Goal: Book appointment/travel/reservation

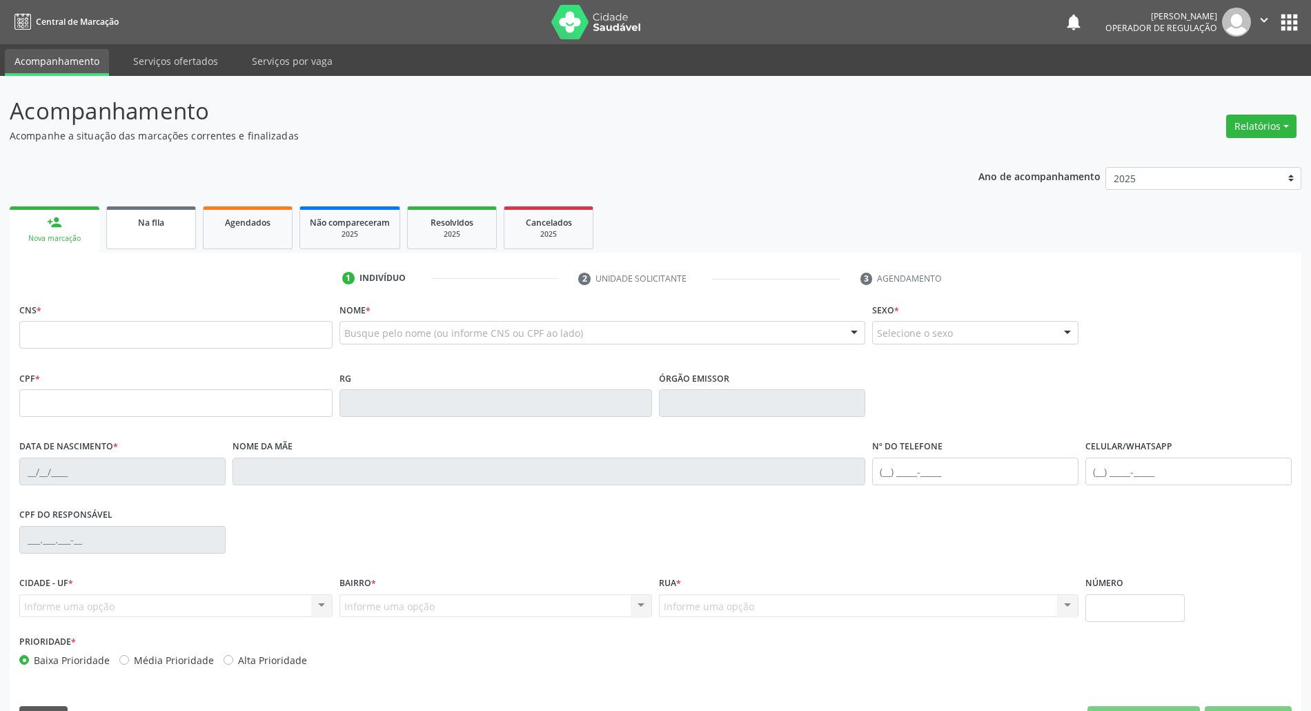
click at [159, 222] on span "Na fila" at bounding box center [151, 223] width 26 height 12
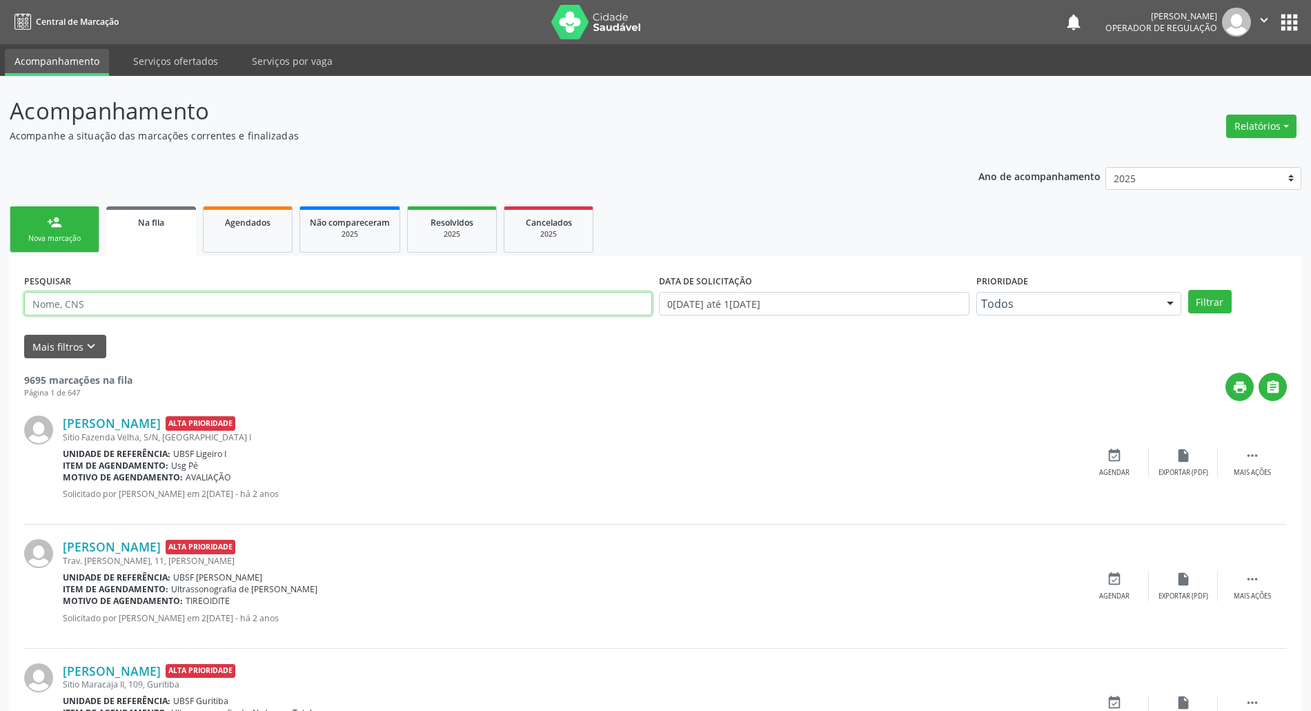
click at [145, 307] on input "text" at bounding box center [338, 303] width 628 height 23
paste input "706002329943044"
type input "706002329943044"
click at [1188, 290] on button "Filtrar" at bounding box center [1209, 301] width 43 height 23
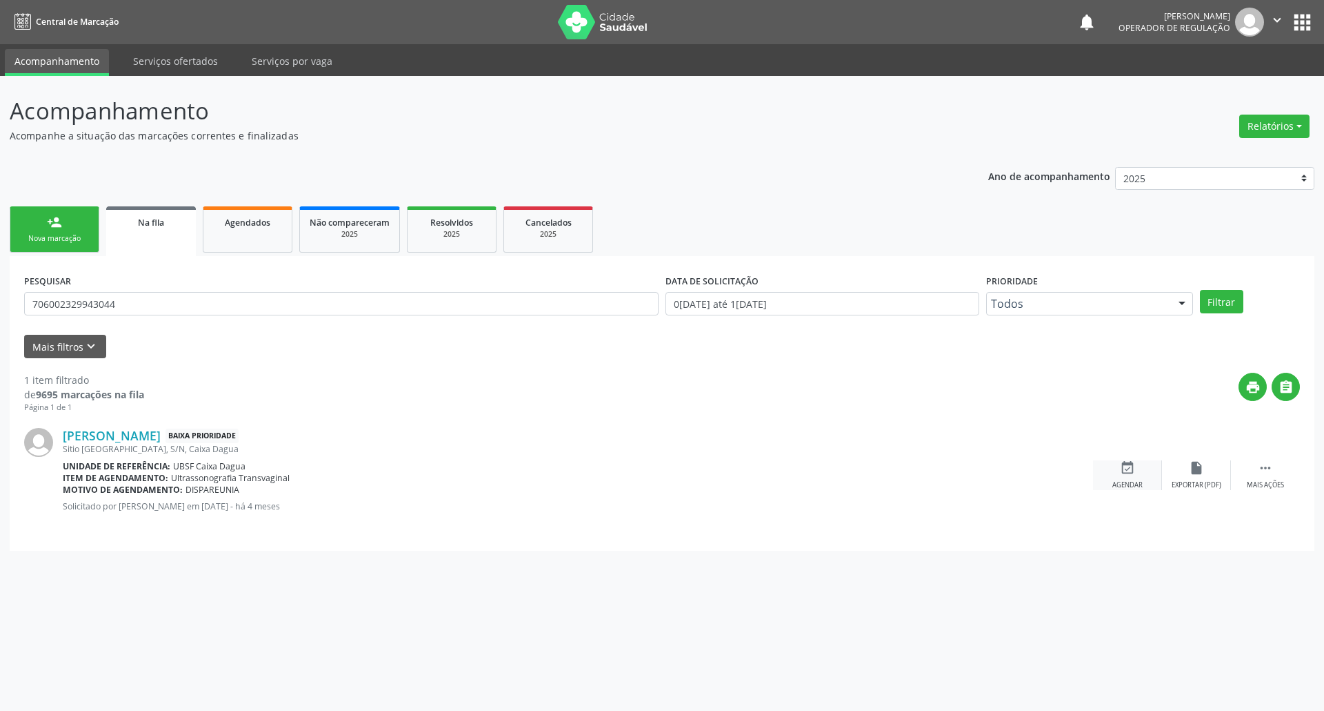
click at [1130, 470] on icon "event_available" at bounding box center [1127, 467] width 15 height 15
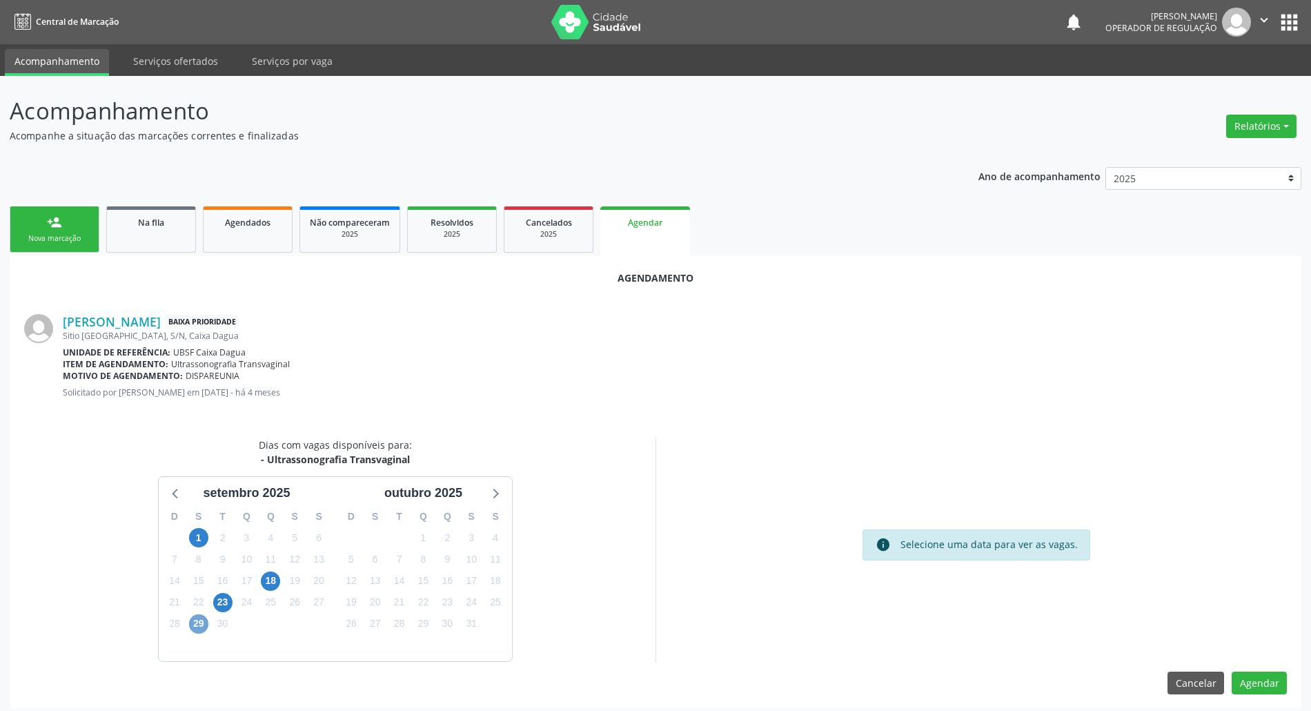
click at [197, 617] on span "29" at bounding box center [198, 623] width 19 height 19
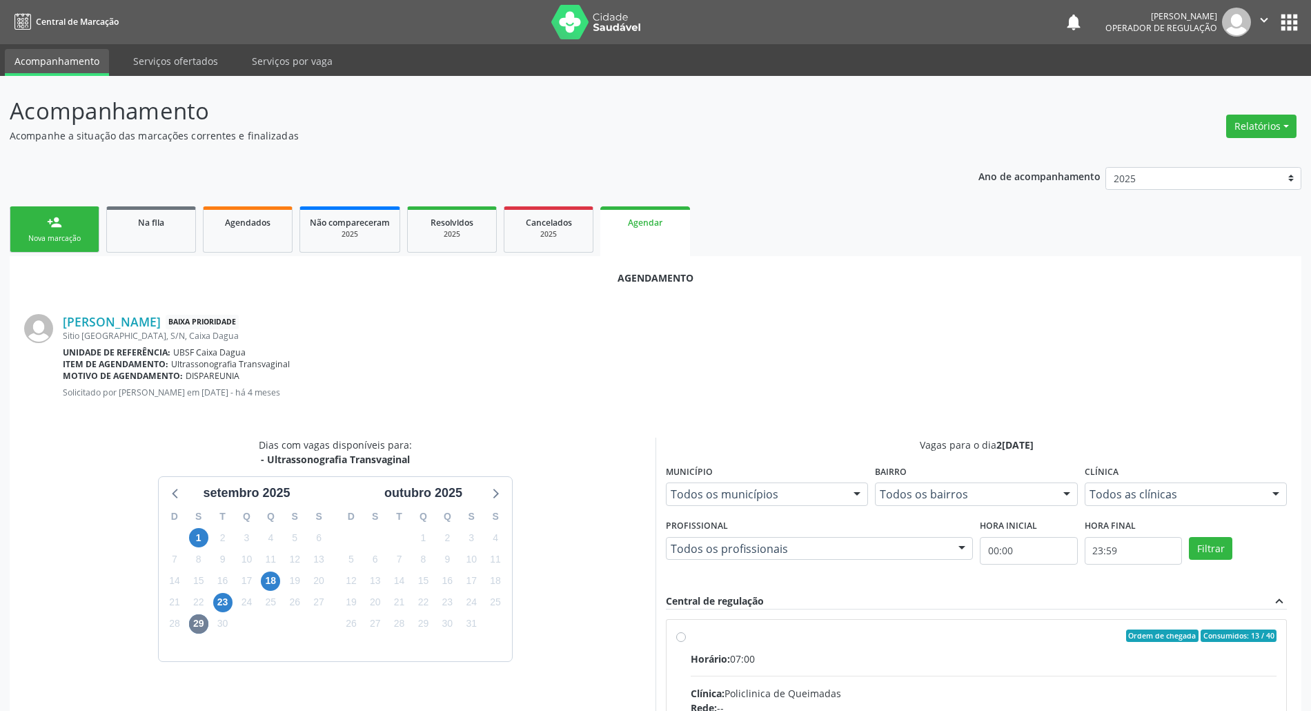
drag, startPoint x: 1089, startPoint y: 644, endPoint x: 731, endPoint y: 548, distance: 370.0
click at [686, 642] on input "Ordem de chegada Consumidos: 13 / 40 Horário: 07:00 Clínica: Policlinica de Que…" at bounding box center [681, 635] width 10 height 12
radio input "true"
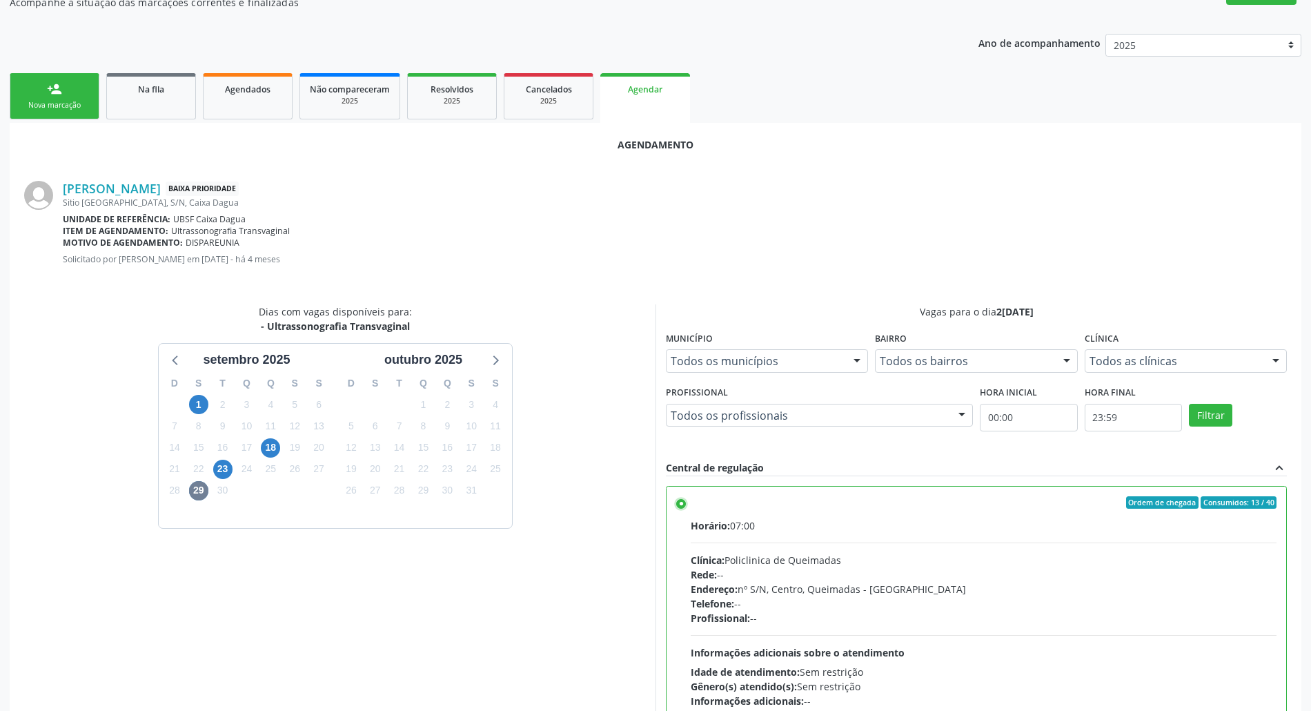
scroll to position [232, 0]
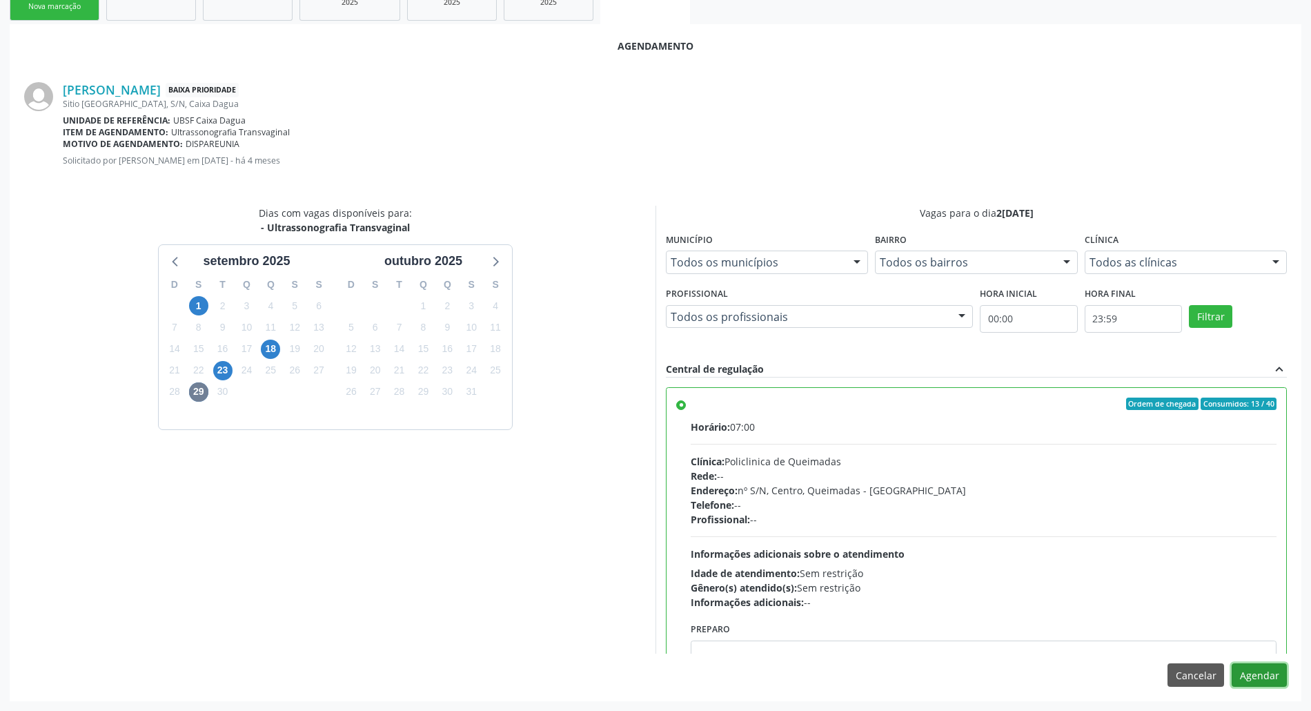
click at [1259, 682] on button "Agendar" at bounding box center [1258, 674] width 55 height 23
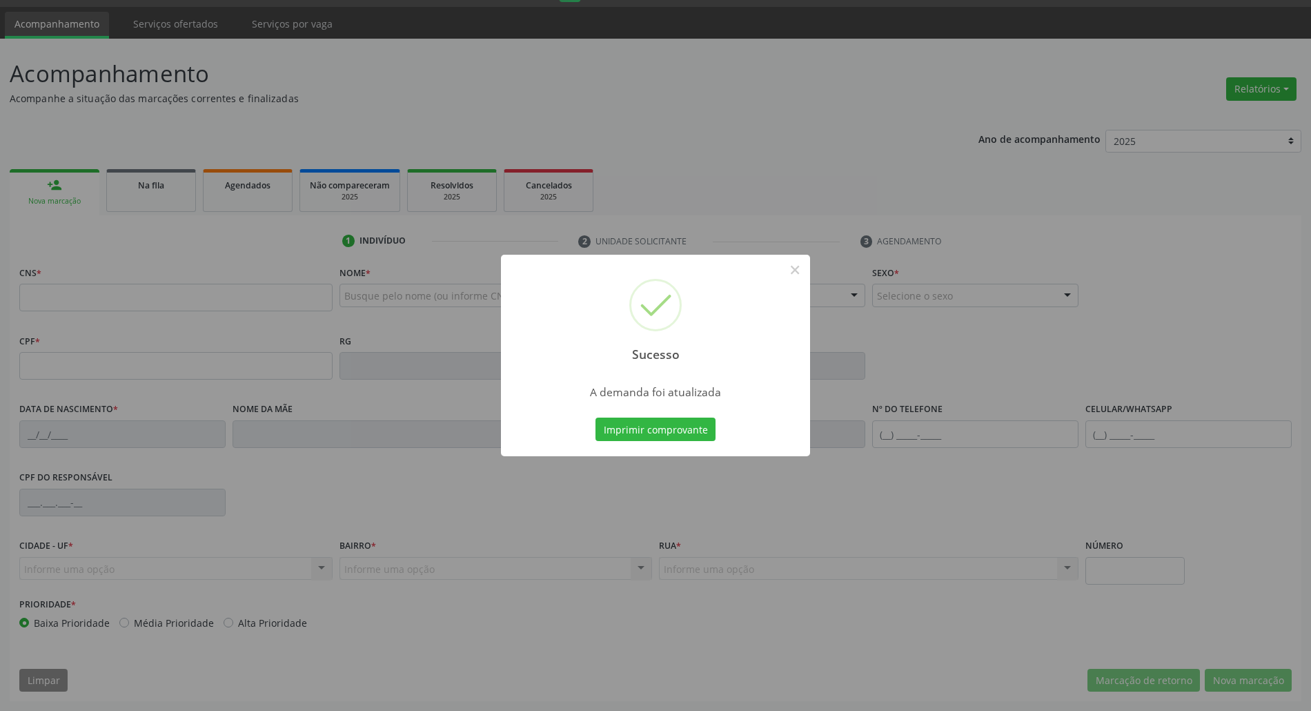
scroll to position [37, 0]
click at [655, 434] on button "Imprimir comprovante" at bounding box center [655, 428] width 120 height 23
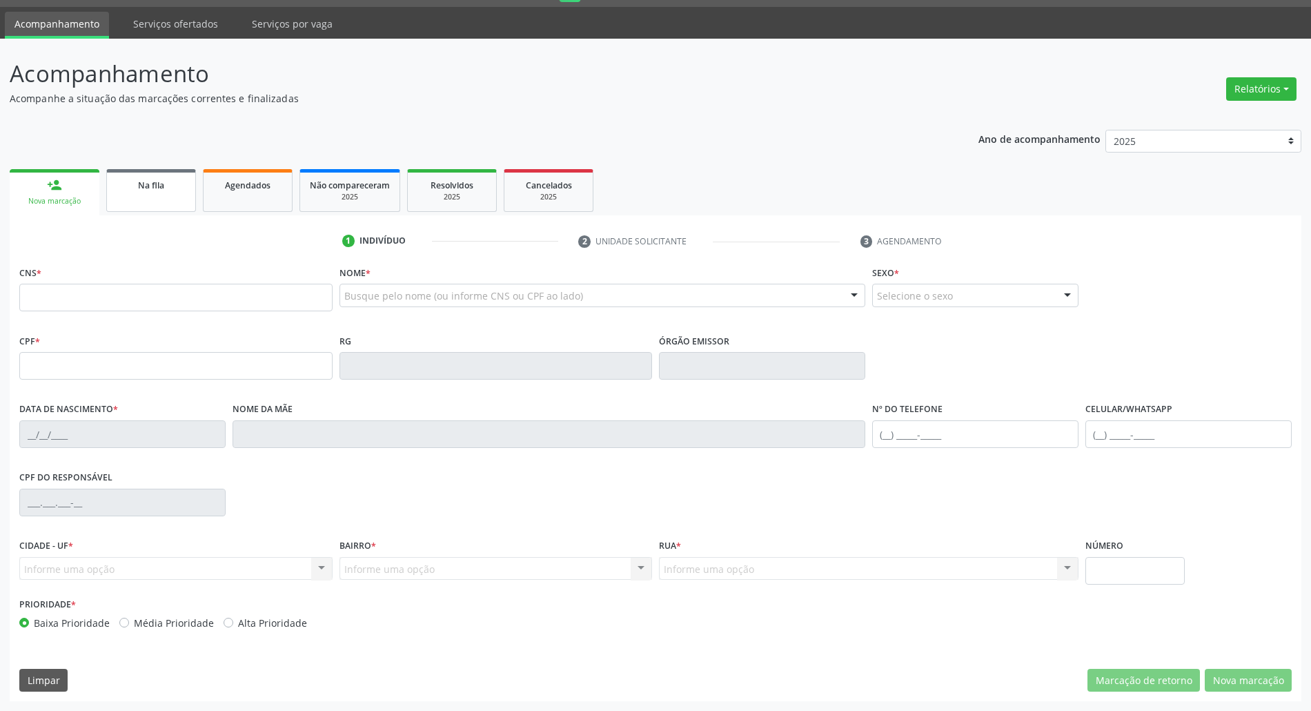
click at [163, 191] on link "Na fila" at bounding box center [151, 190] width 90 height 43
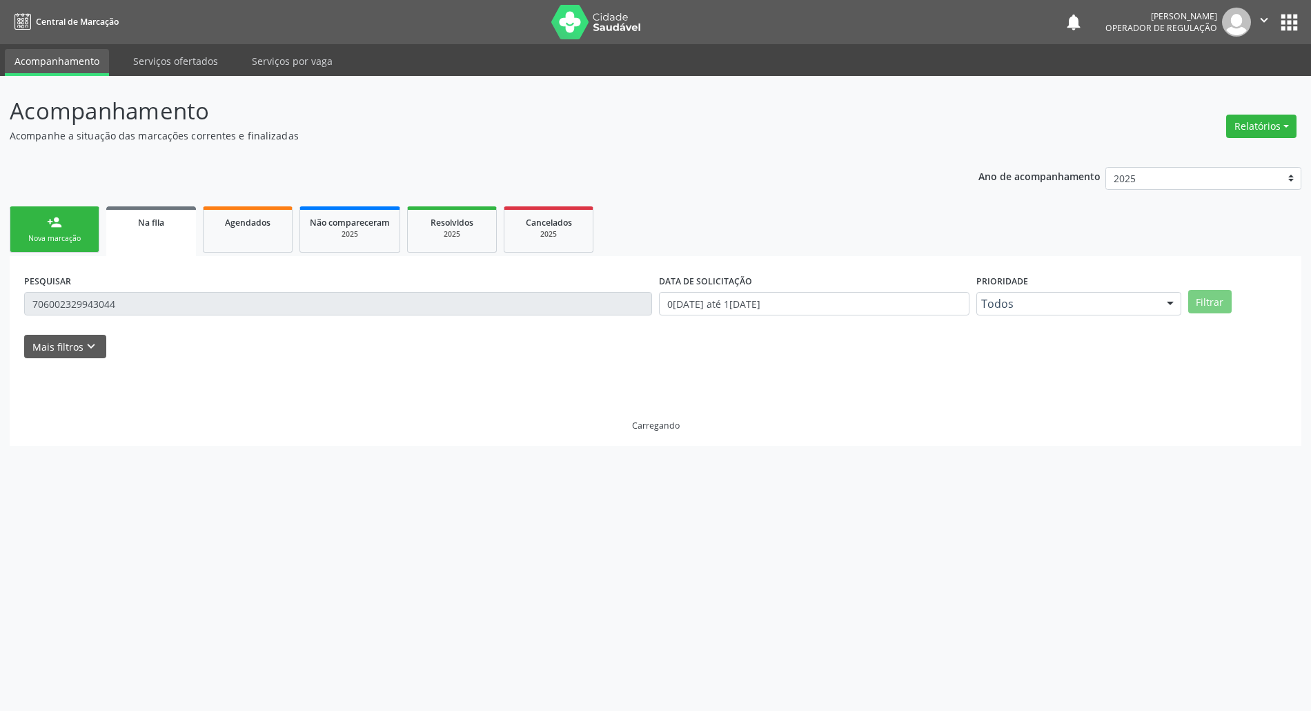
scroll to position [0, 0]
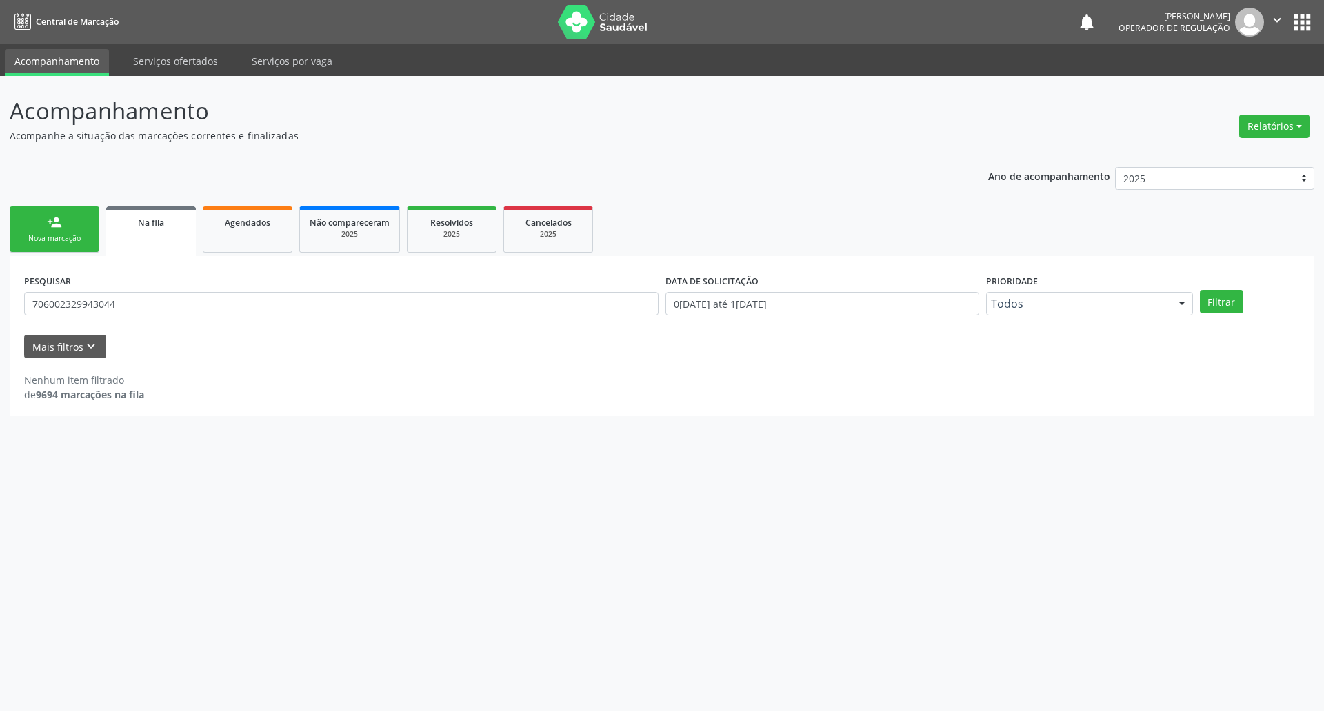
click at [56, 252] on ul "person_add Nova marcação Na fila Agendados Não compareceram 2025 Resolvidos 202…" at bounding box center [662, 229] width 1305 height 53
click at [57, 246] on link "person_add Nova marcação" at bounding box center [55, 229] width 90 height 46
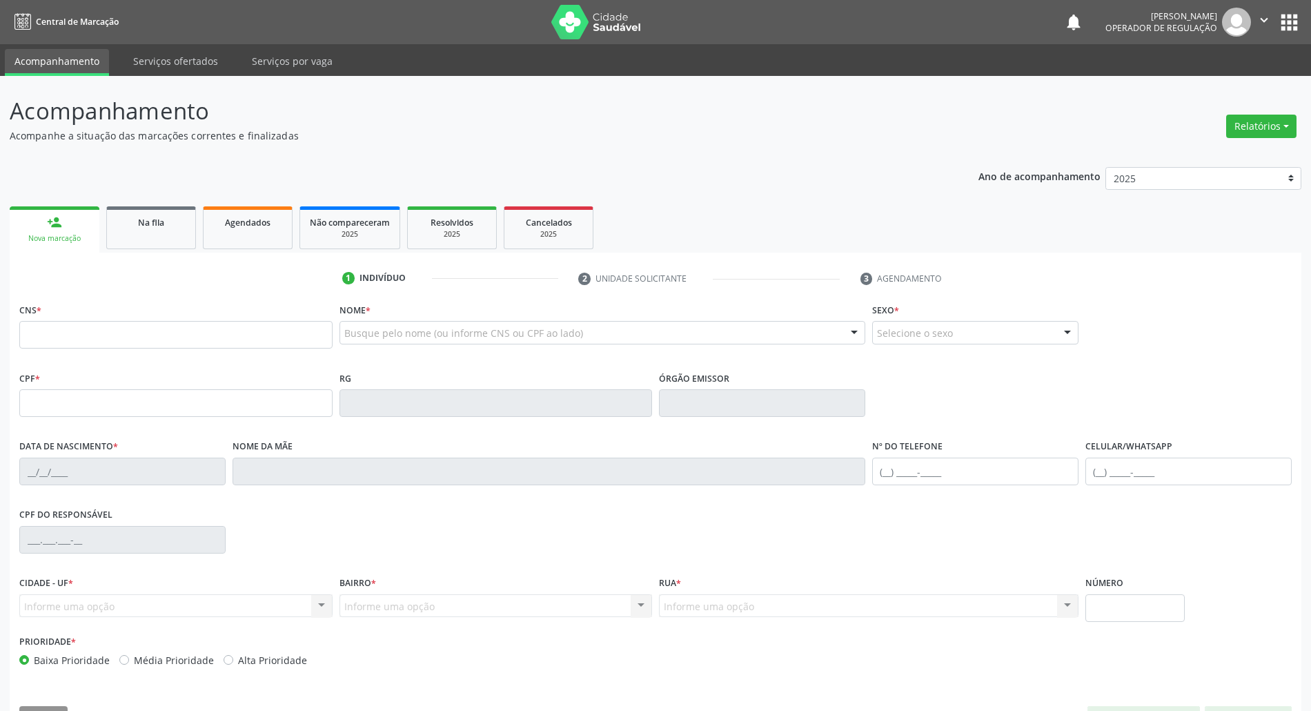
click at [128, 320] on div "CNS *" at bounding box center [175, 323] width 313 height 49
click at [133, 341] on input "text" at bounding box center [175, 335] width 313 height 28
type input "700 6029 5199 6070"
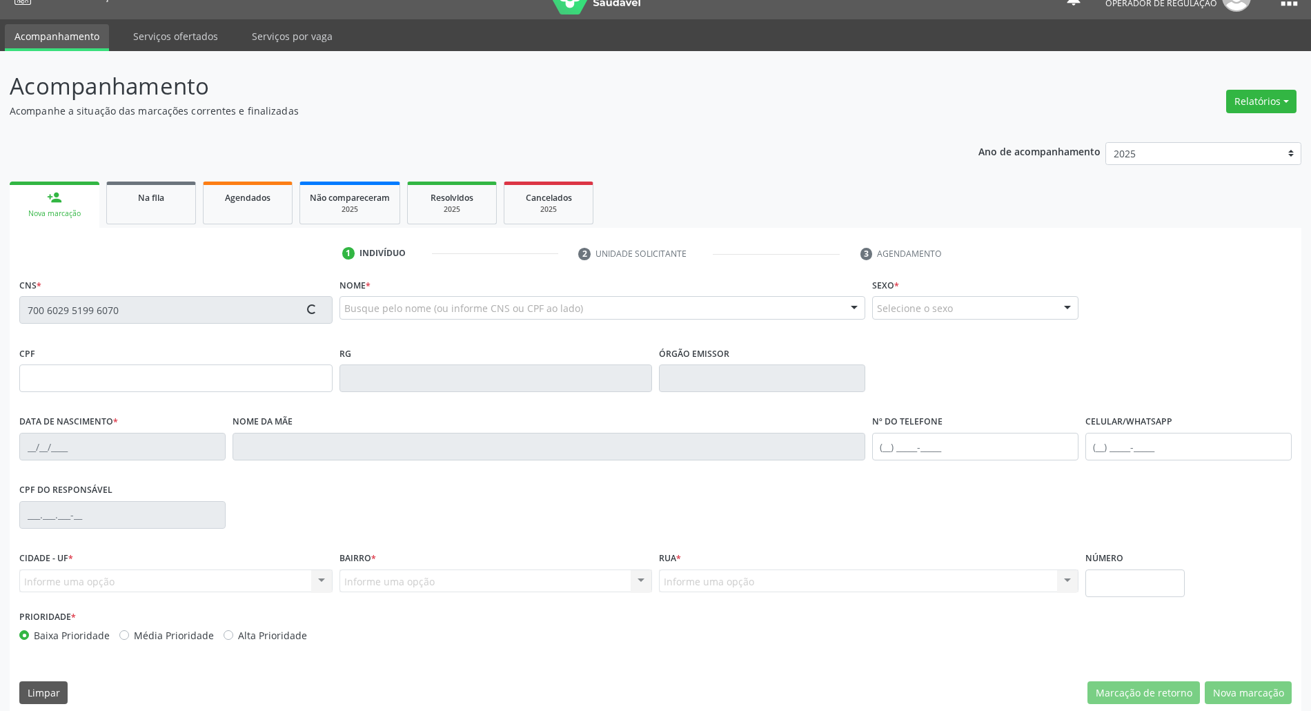
scroll to position [37, 0]
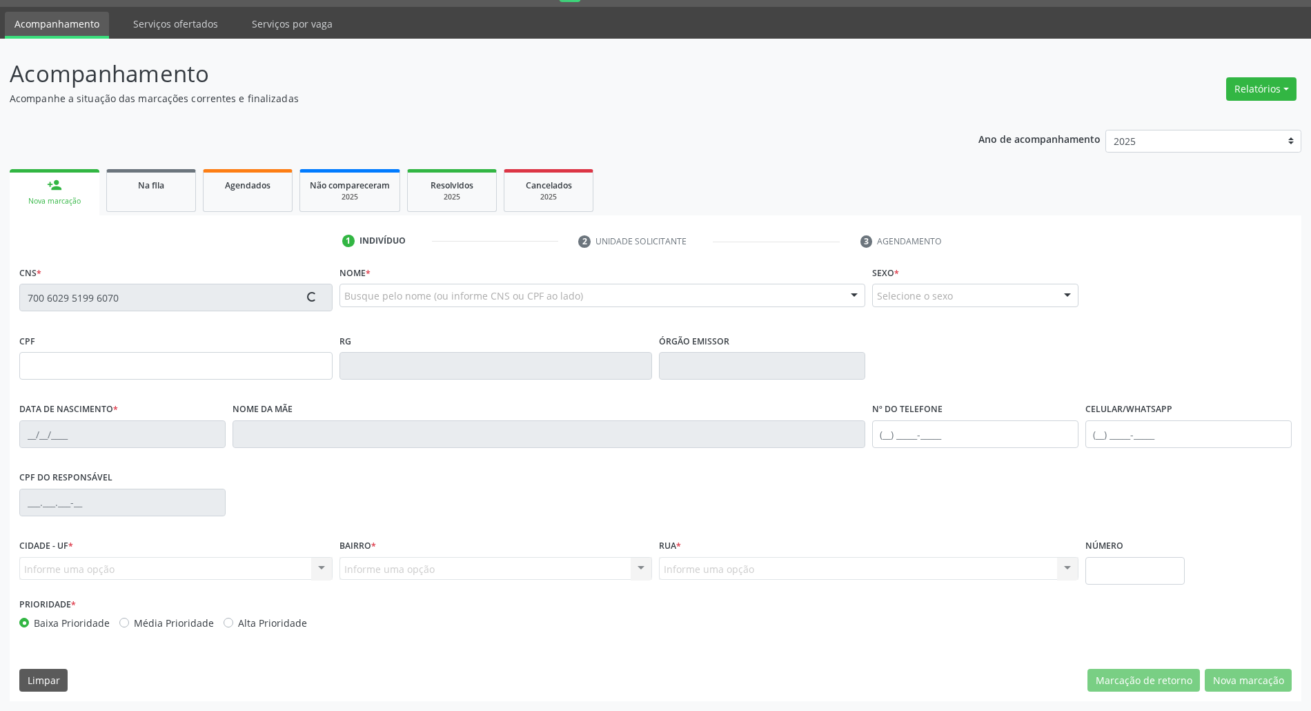
type input "069.962.994-20"
type input "1[DATE]"
type input "Severina do [PERSON_NAME]"
type input "[PHONE_NUMBER]"
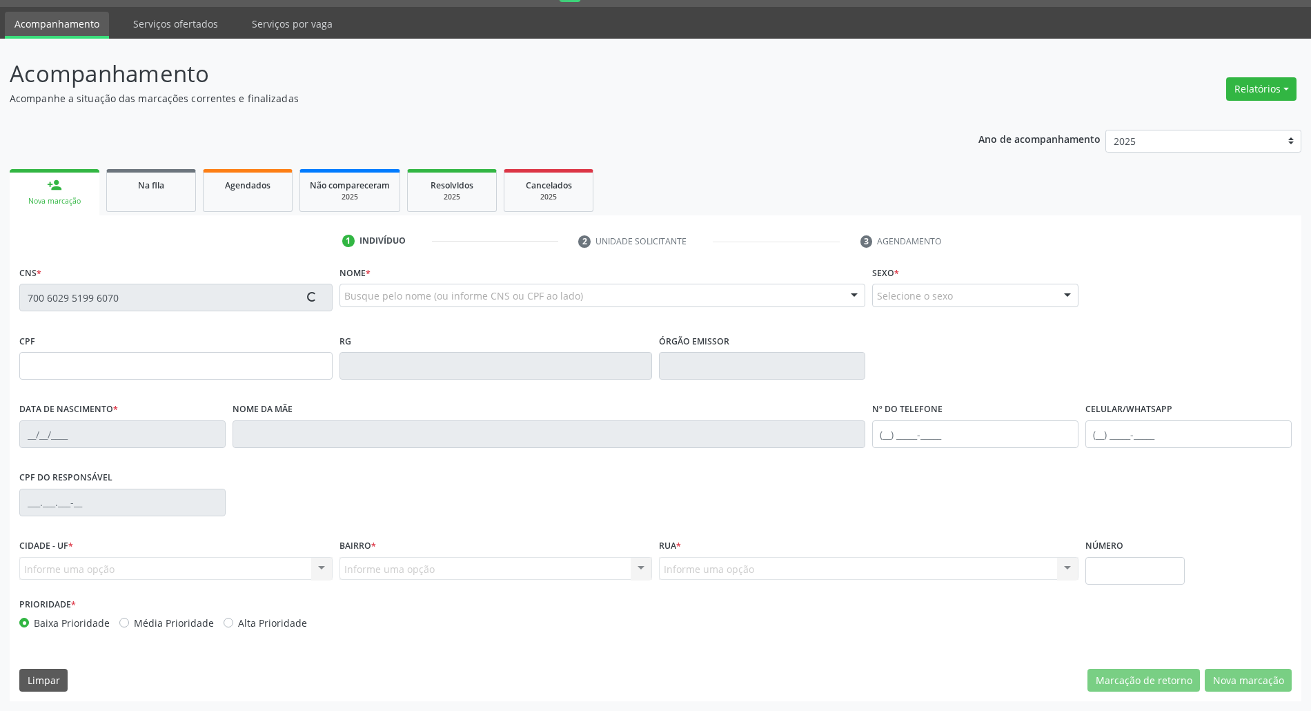
type input "183"
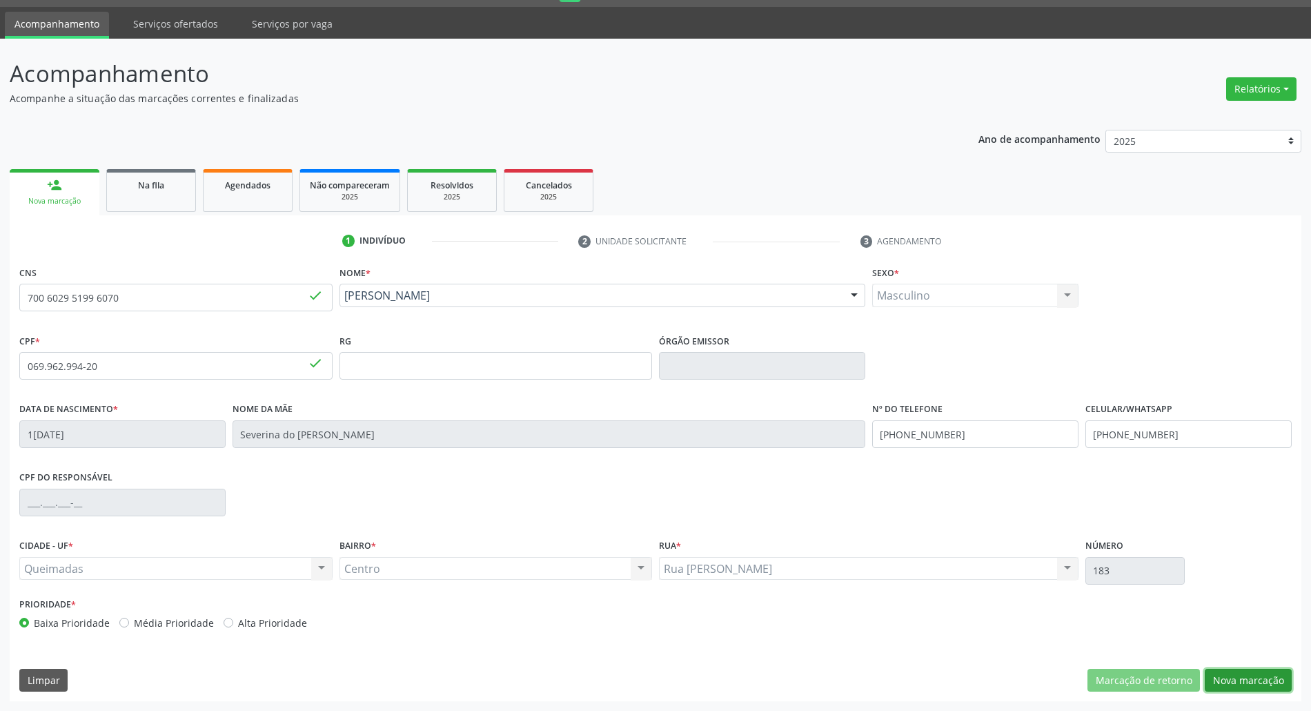
click at [1227, 677] on button "Nova marcação" at bounding box center [1247, 679] width 87 height 23
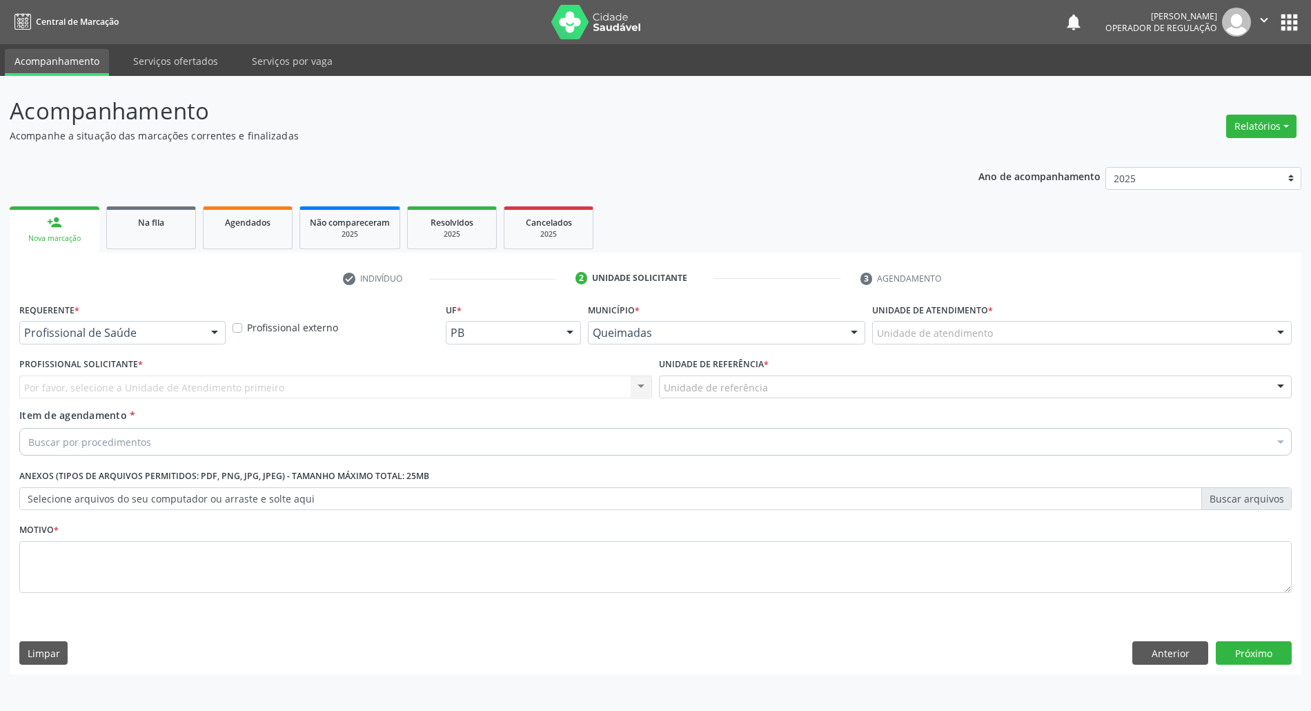
scroll to position [0, 0]
drag, startPoint x: 158, startPoint y: 338, endPoint x: 147, endPoint y: 342, distance: 11.8
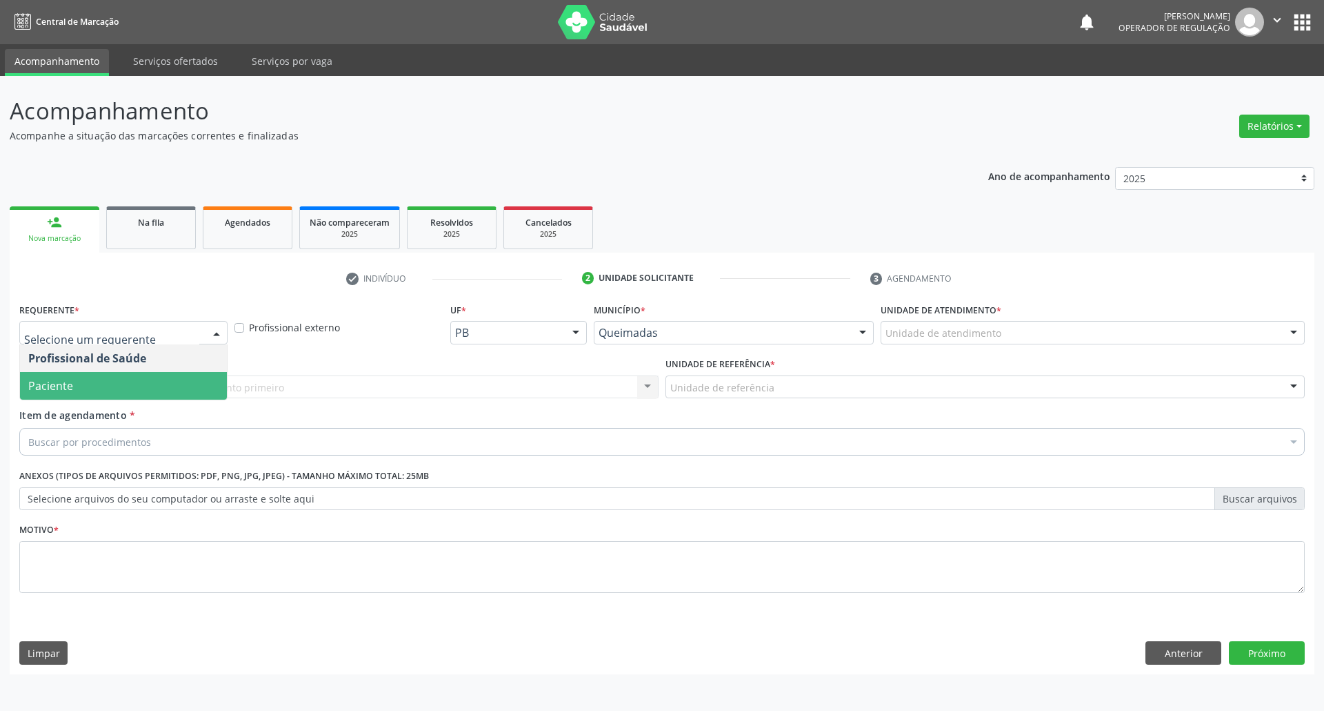
click at [119, 378] on span "Paciente" at bounding box center [123, 386] width 207 height 28
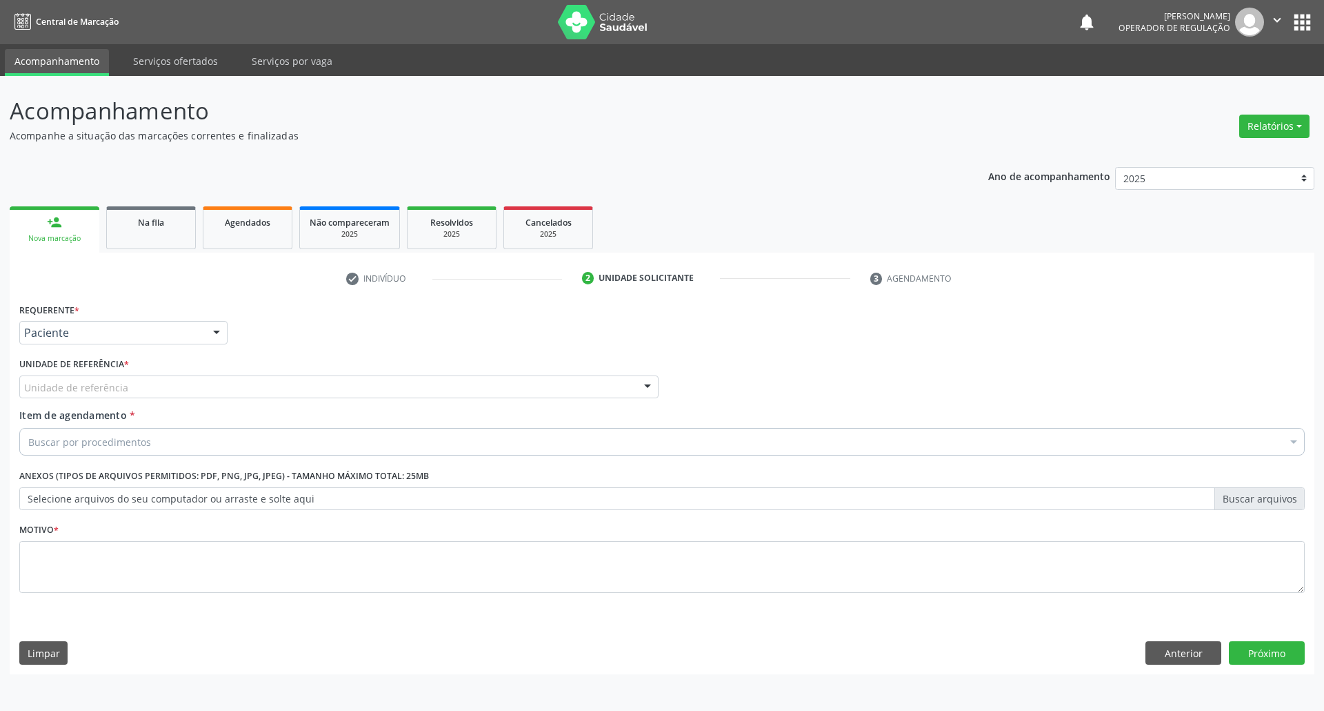
click at [156, 393] on div "Requerente * Paciente Profissional de Saúde Paciente Nenhum resultado encontrad…" at bounding box center [662, 455] width 1286 height 312
drag, startPoint x: 146, startPoint y: 382, endPoint x: 146, endPoint y: 396, distance: 13.8
click at [145, 381] on div "Unidade de referência" at bounding box center [338, 386] width 639 height 23
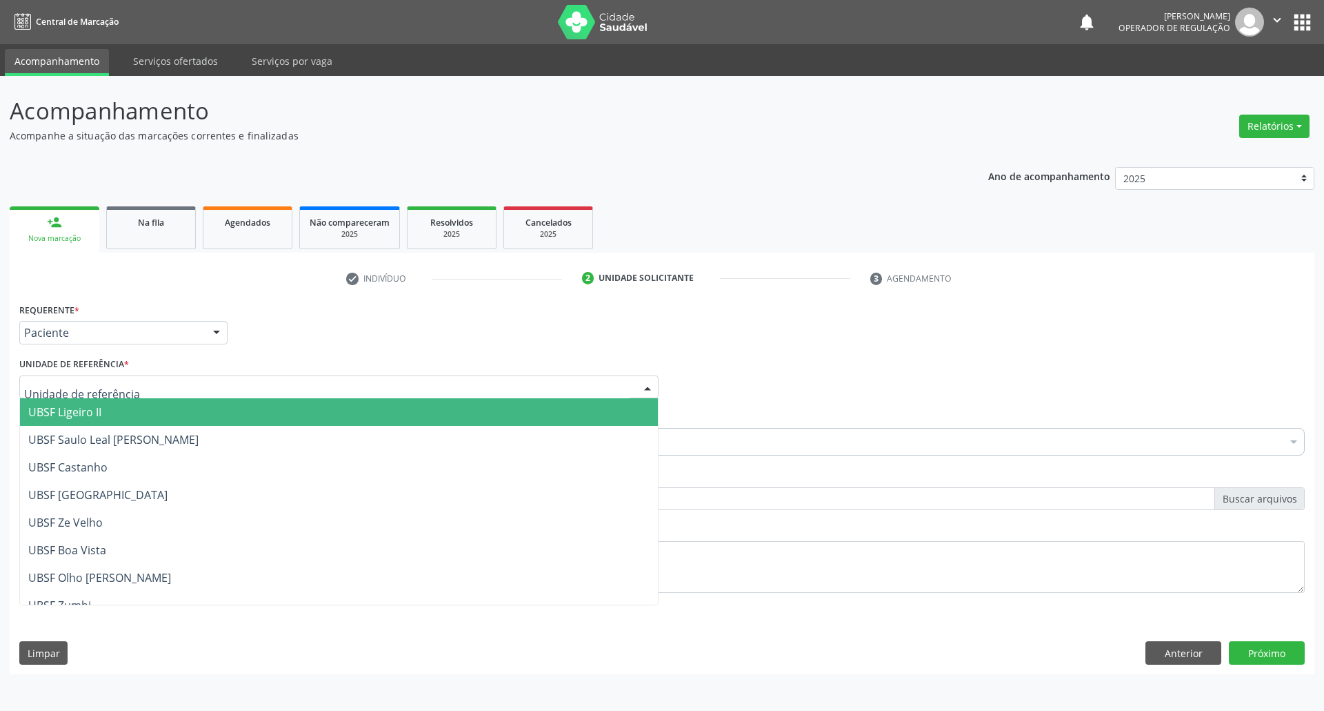
click at [153, 420] on span "UBSF Ligeiro II" at bounding box center [339, 412] width 638 height 28
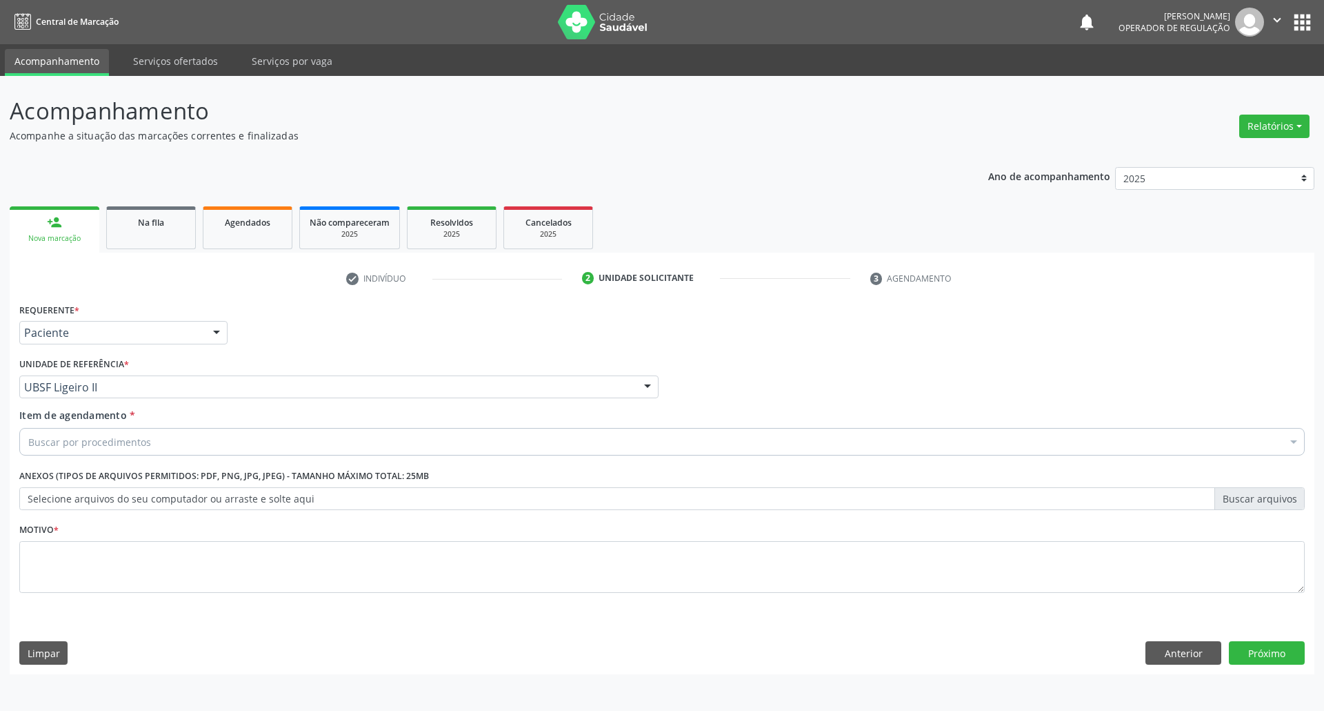
click at [384, 442] on div "Buscar por procedimentos" at bounding box center [662, 442] width 1286 height 28
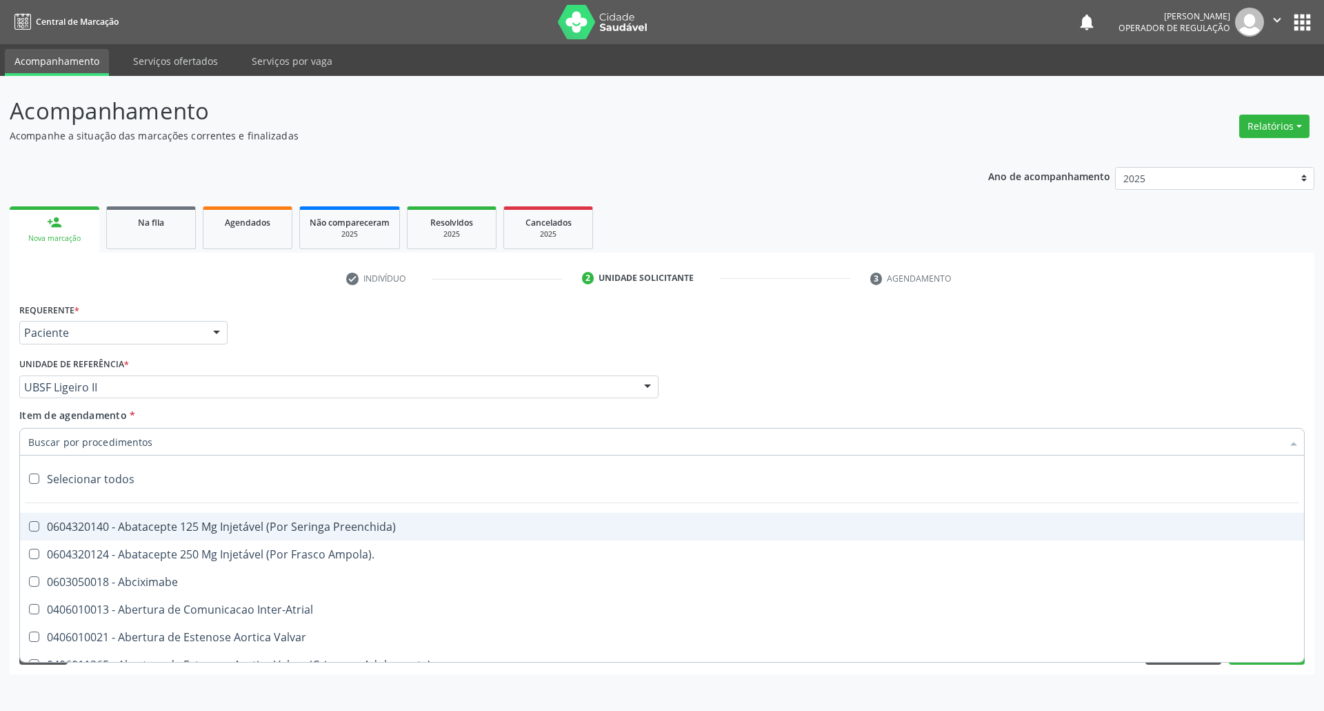
type input "A"
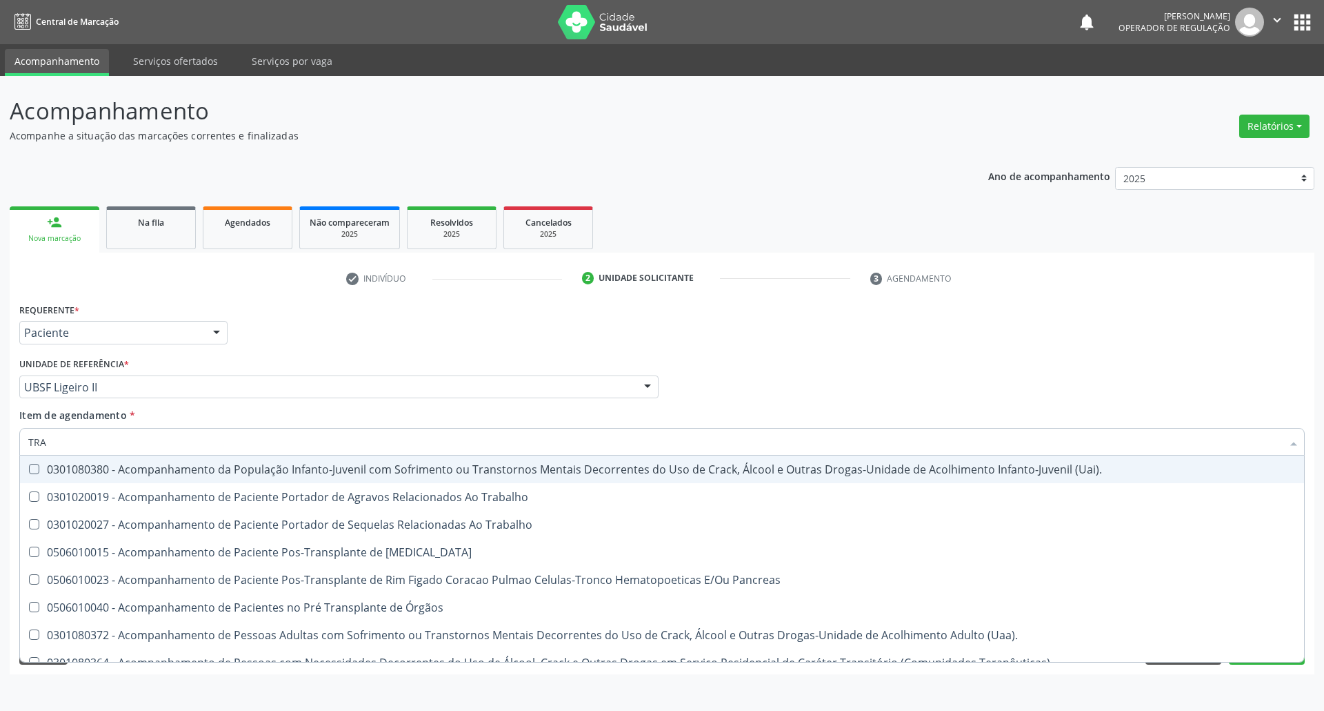
type input "TRANSVAGINAL"
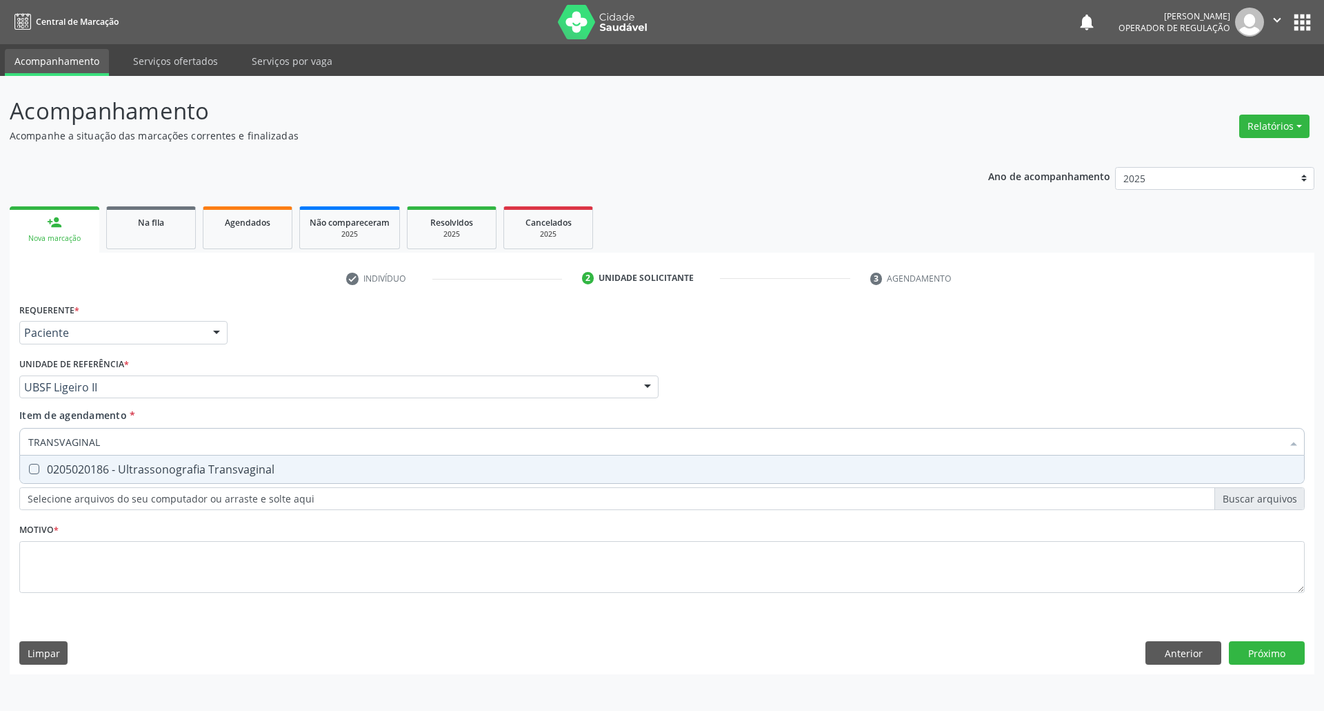
click at [208, 473] on div "0205020186 - Ultrassonografia Transvaginal" at bounding box center [662, 469] width 1268 height 11
checkbox Transvaginal "true"
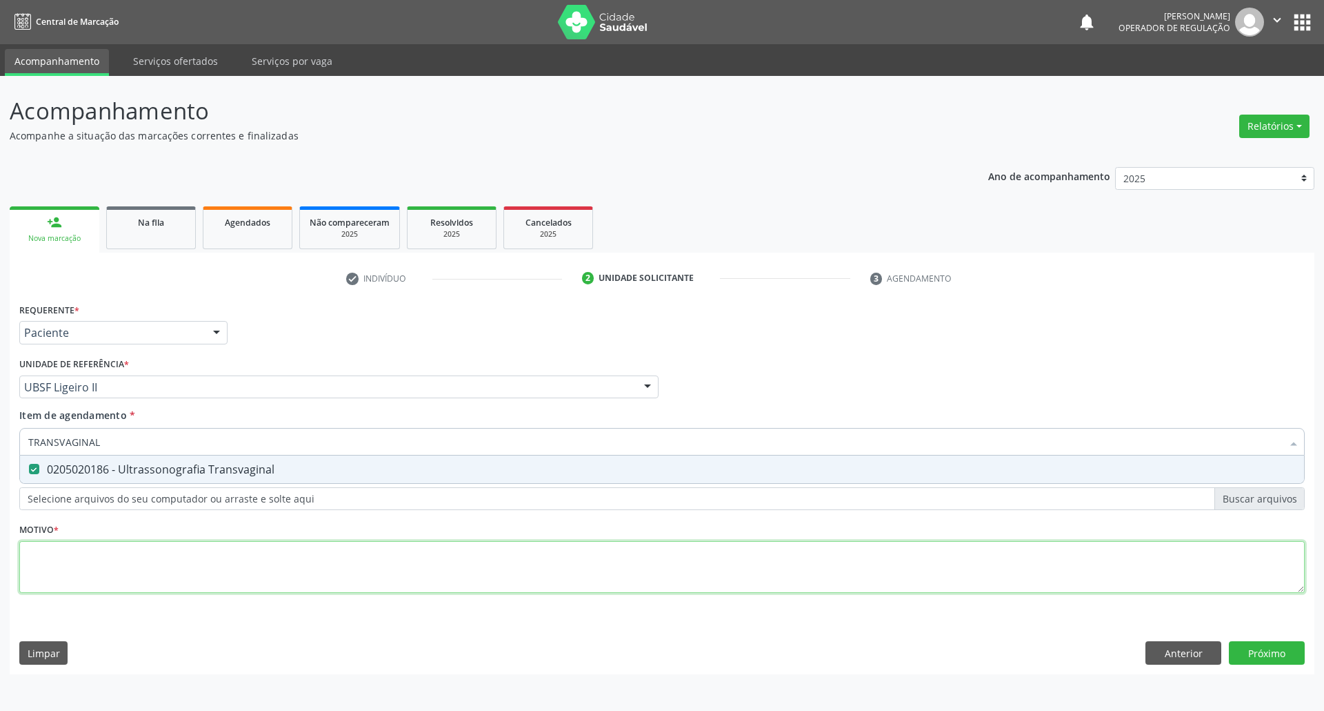
click at [190, 566] on div "Requerente * Paciente Profissional de Saúde Paciente Nenhum resultado encontrad…" at bounding box center [662, 455] width 1286 height 312
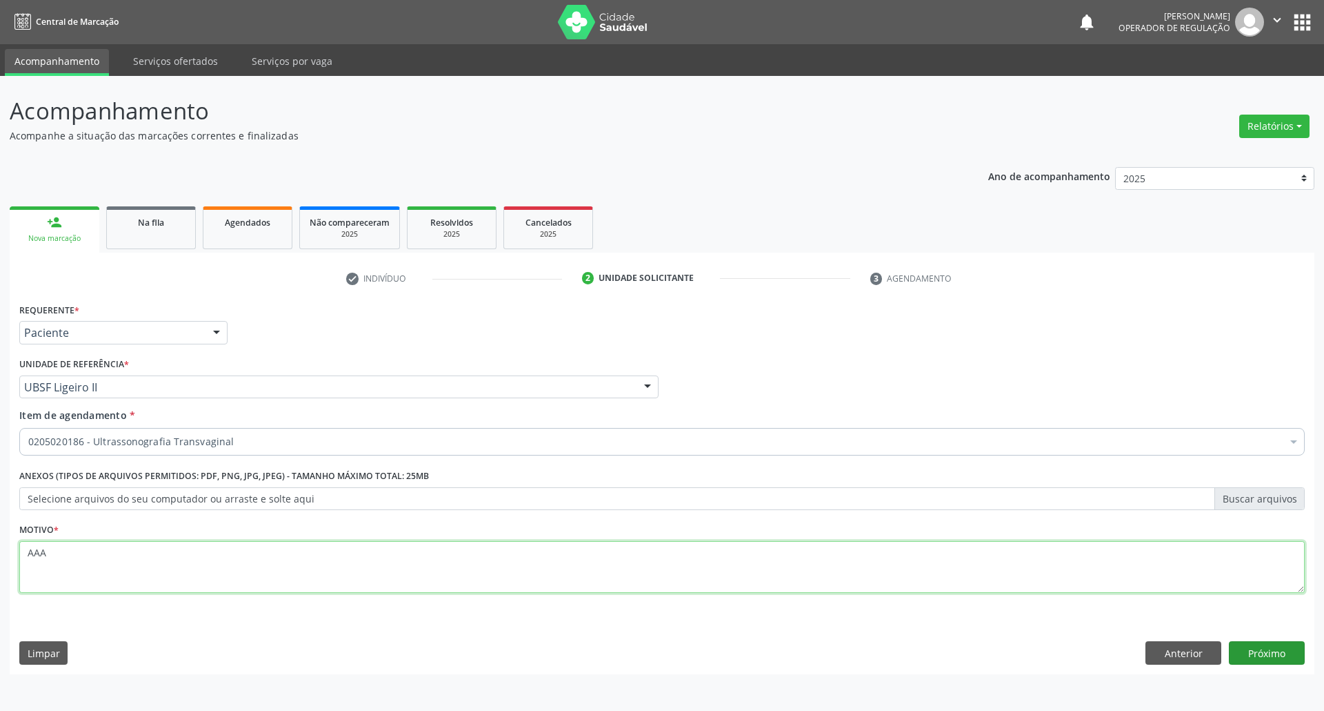
type textarea "AAA"
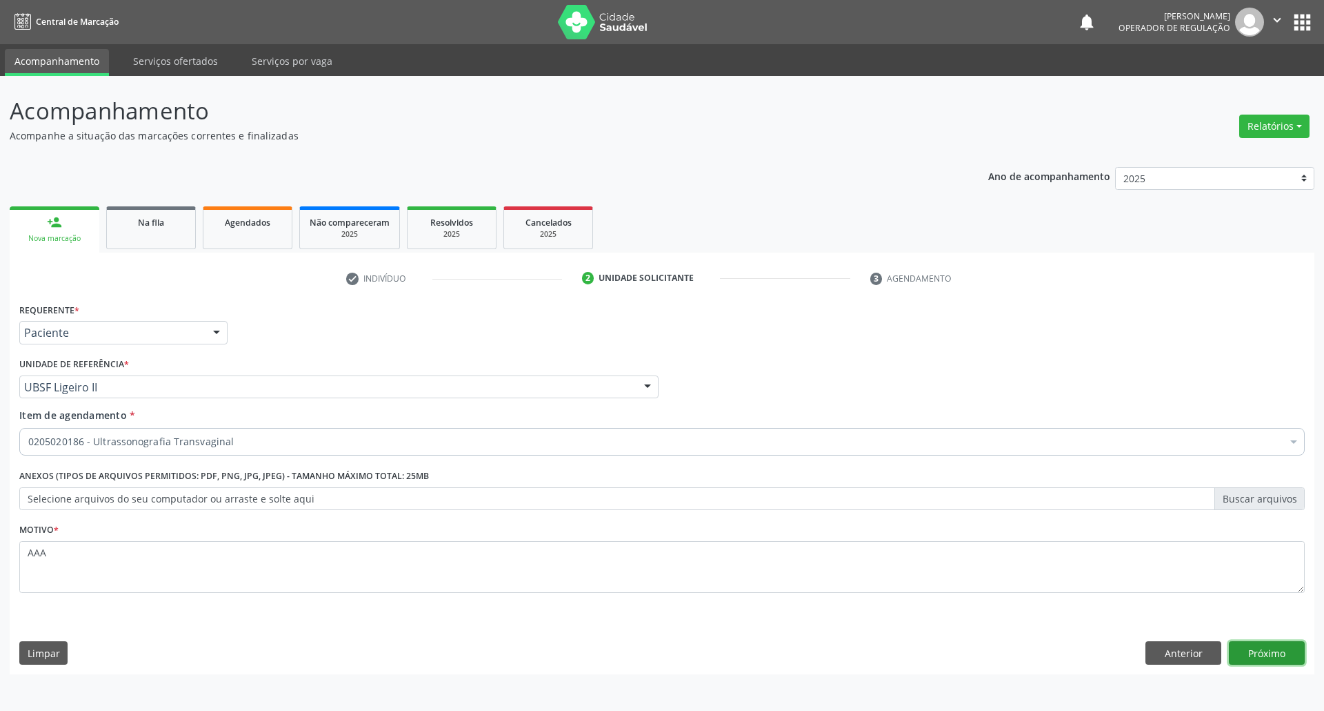
click at [1295, 650] on button "Próximo" at bounding box center [1267, 652] width 76 height 23
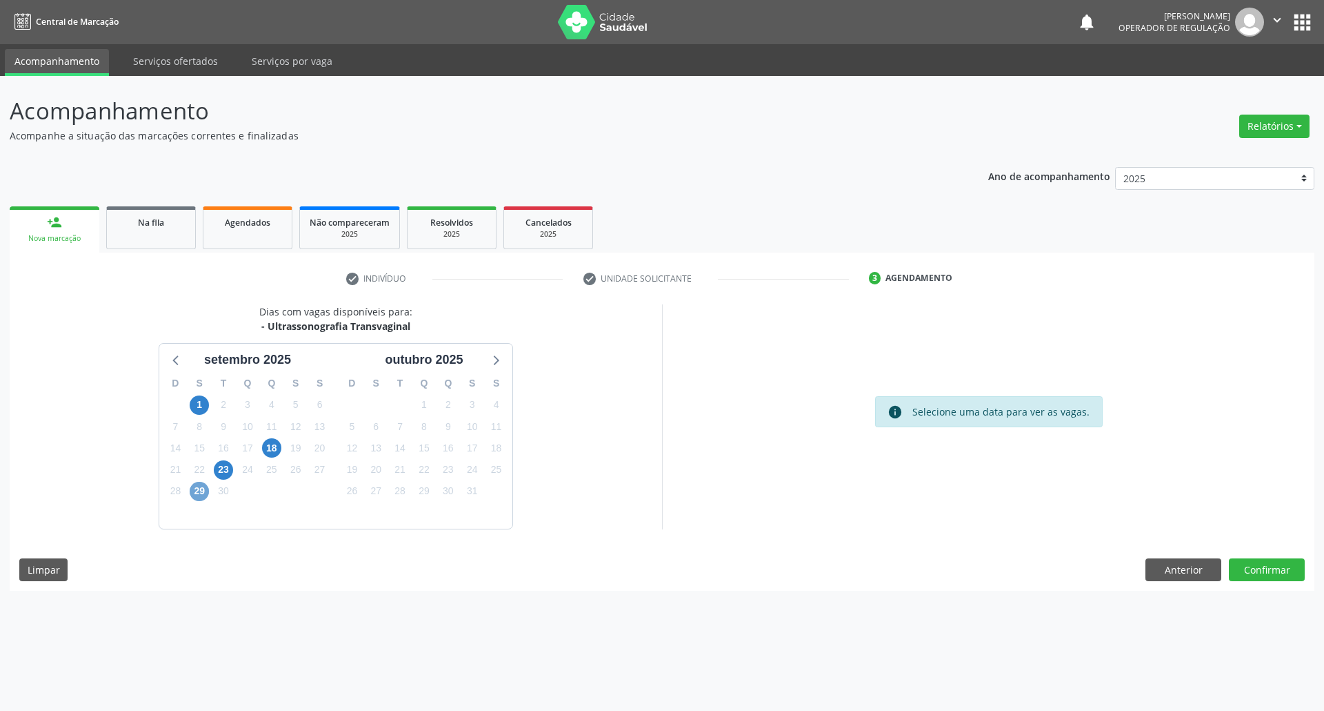
click at [197, 491] on span "29" at bounding box center [199, 491] width 19 height 19
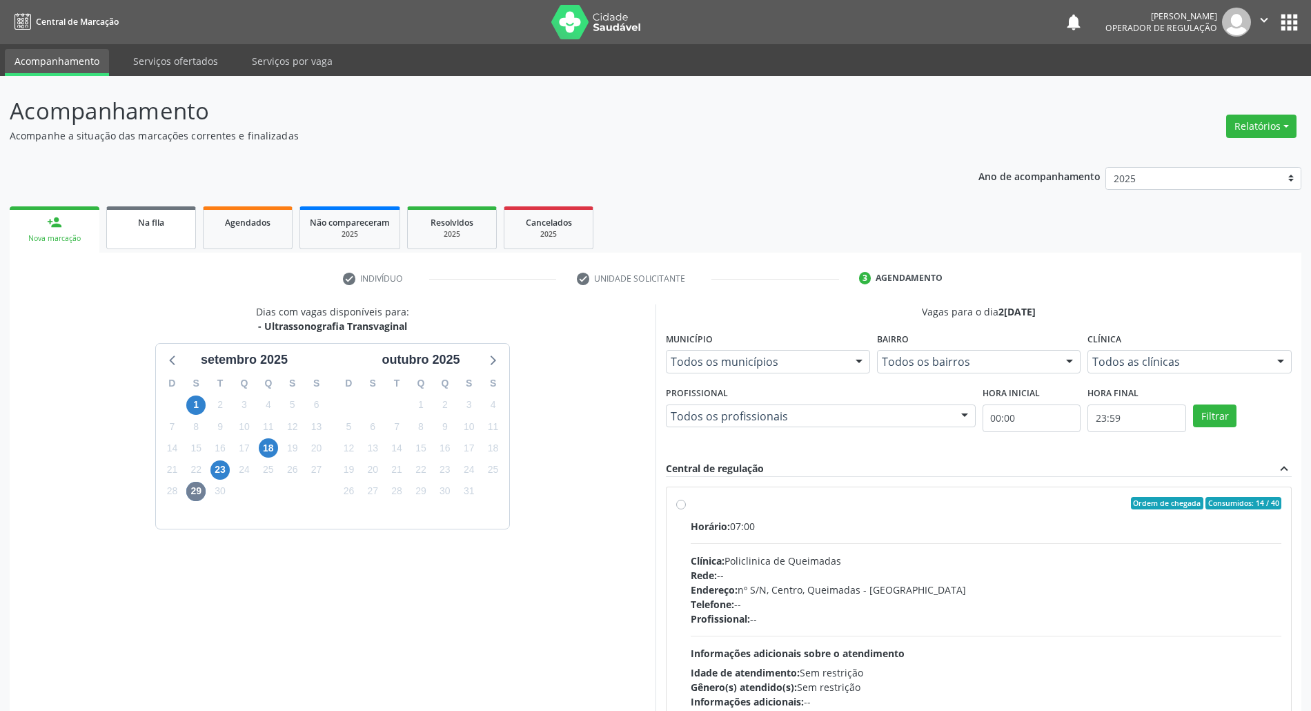
click at [172, 232] on link "Na fila" at bounding box center [151, 227] width 90 height 43
